Goal: Information Seeking & Learning: Understand process/instructions

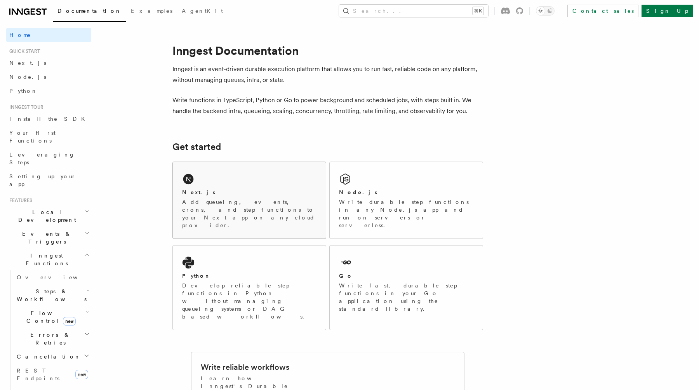
click at [221, 182] on div "Next.js Add queueing, events, crons, and step functions to your Next app on any…" at bounding box center [249, 200] width 153 height 76
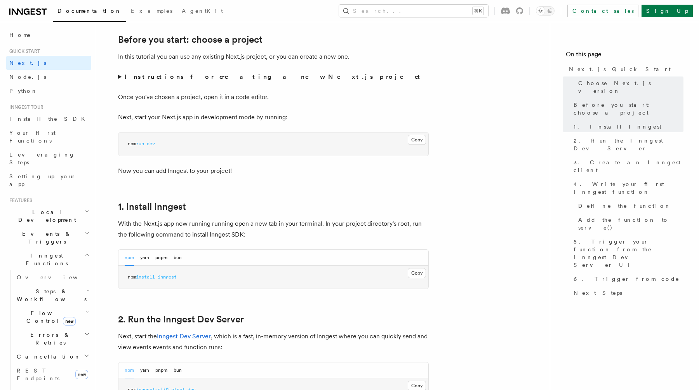
scroll to position [272, 0]
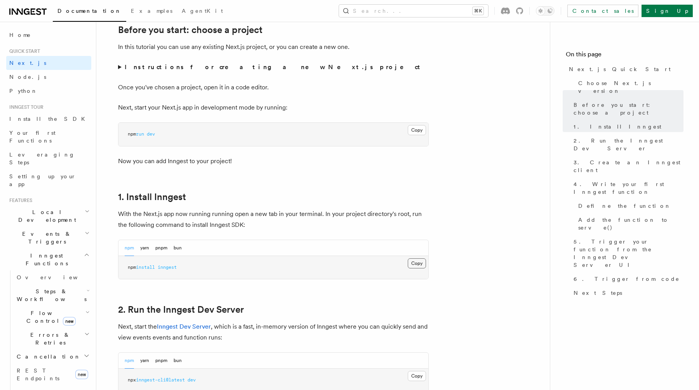
click at [414, 264] on button "Copy Copied" at bounding box center [416, 263] width 18 height 10
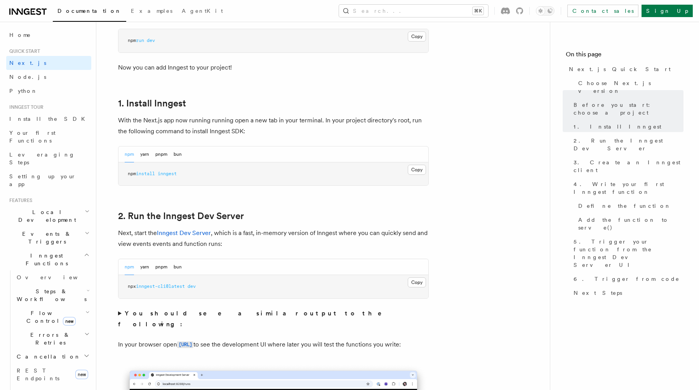
scroll to position [372, 0]
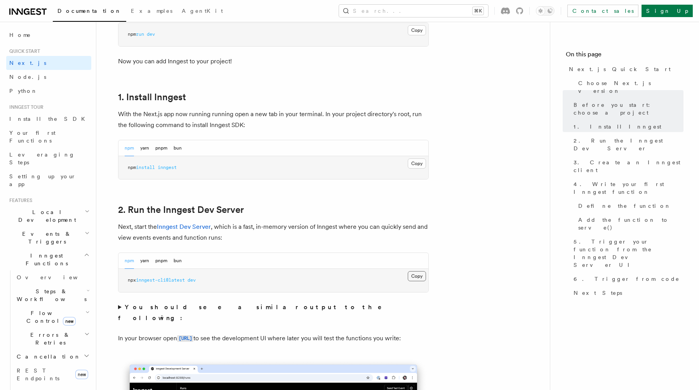
click at [413, 275] on button "Copy Copied" at bounding box center [416, 276] width 18 height 10
click at [418, 276] on button "Copy Copied" at bounding box center [416, 276] width 18 height 10
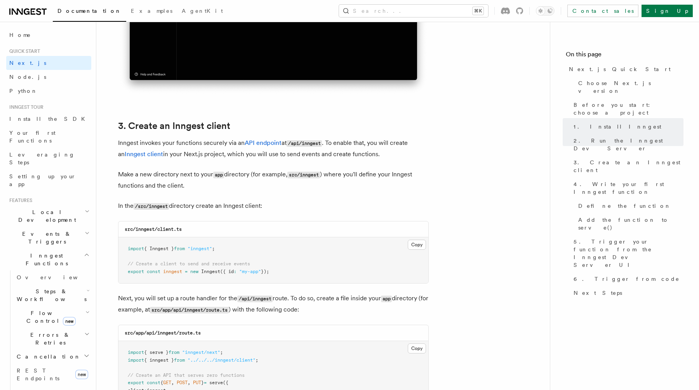
scroll to position [830, 0]
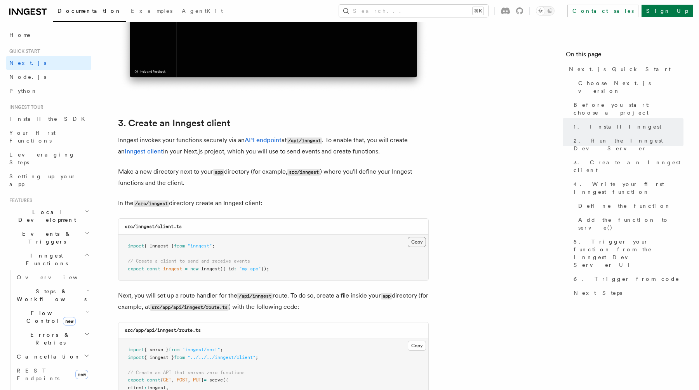
click at [413, 243] on button "Copy Copied" at bounding box center [416, 242] width 18 height 10
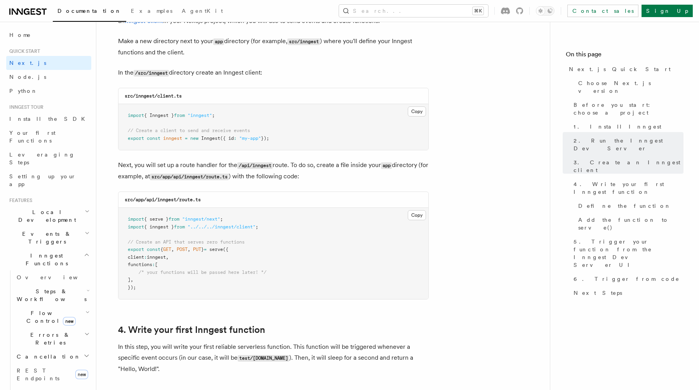
scroll to position [960, 0]
click at [413, 216] on button "Copy Copied" at bounding box center [416, 215] width 18 height 10
click at [412, 214] on button "Copy Copied" at bounding box center [416, 215] width 18 height 10
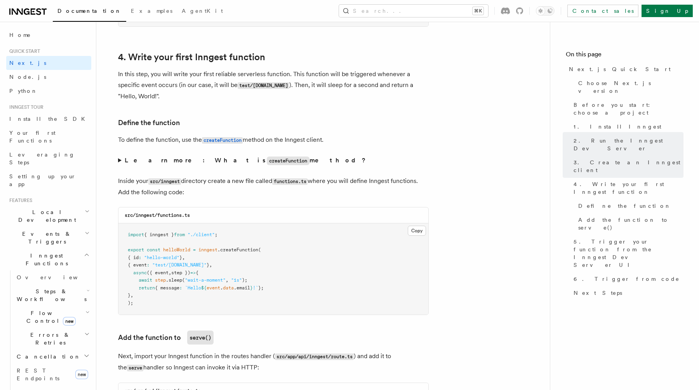
scroll to position [1289, 0]
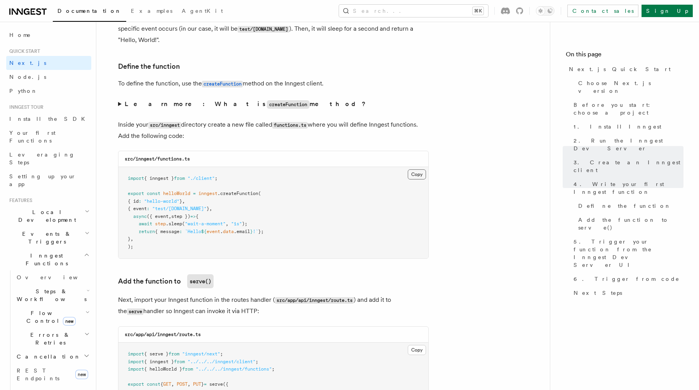
click at [414, 174] on button "Copy Copied" at bounding box center [416, 174] width 18 height 10
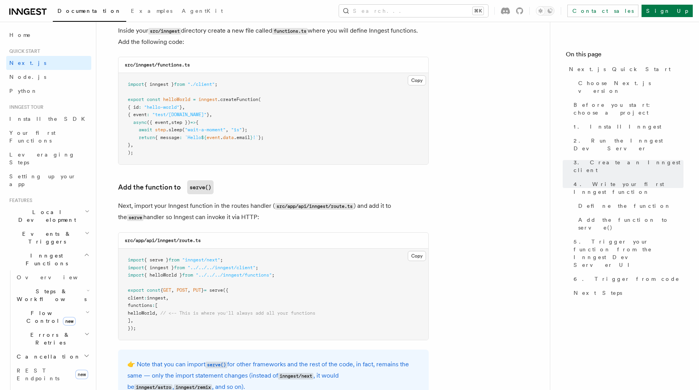
scroll to position [1391, 0]
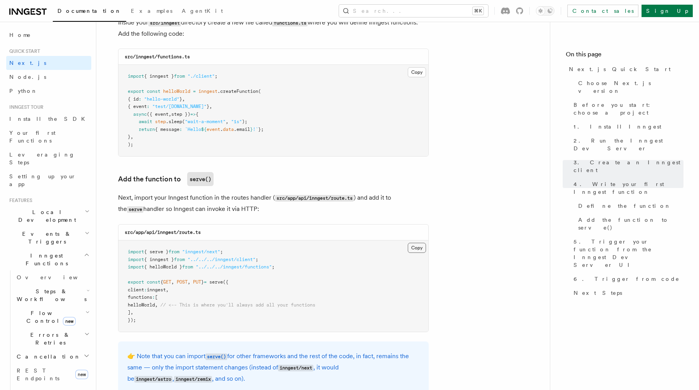
click at [419, 248] on button "Copy Copied" at bounding box center [416, 248] width 18 height 10
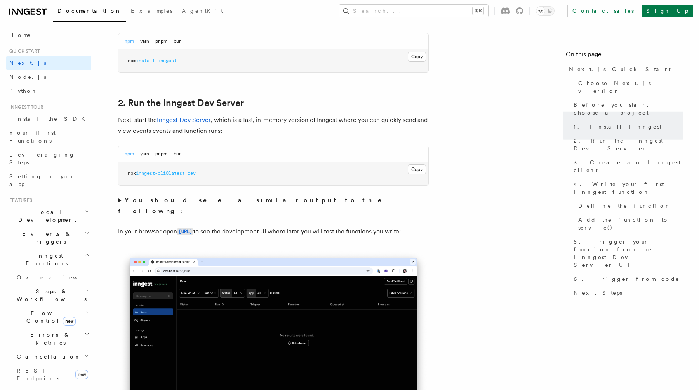
scroll to position [459, 0]
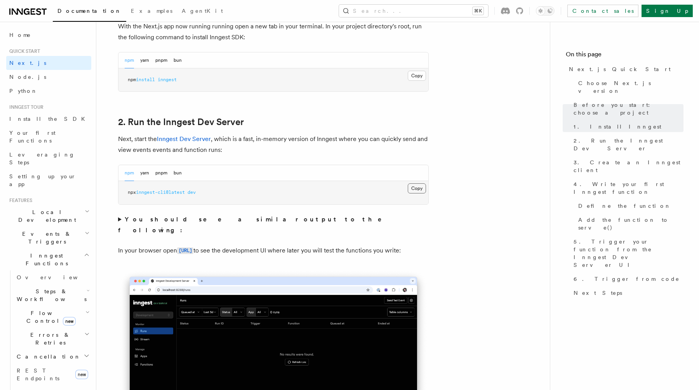
click at [413, 188] on button "Copy Copied" at bounding box center [416, 188] width 18 height 10
